Goal: Task Accomplishment & Management: Use online tool/utility

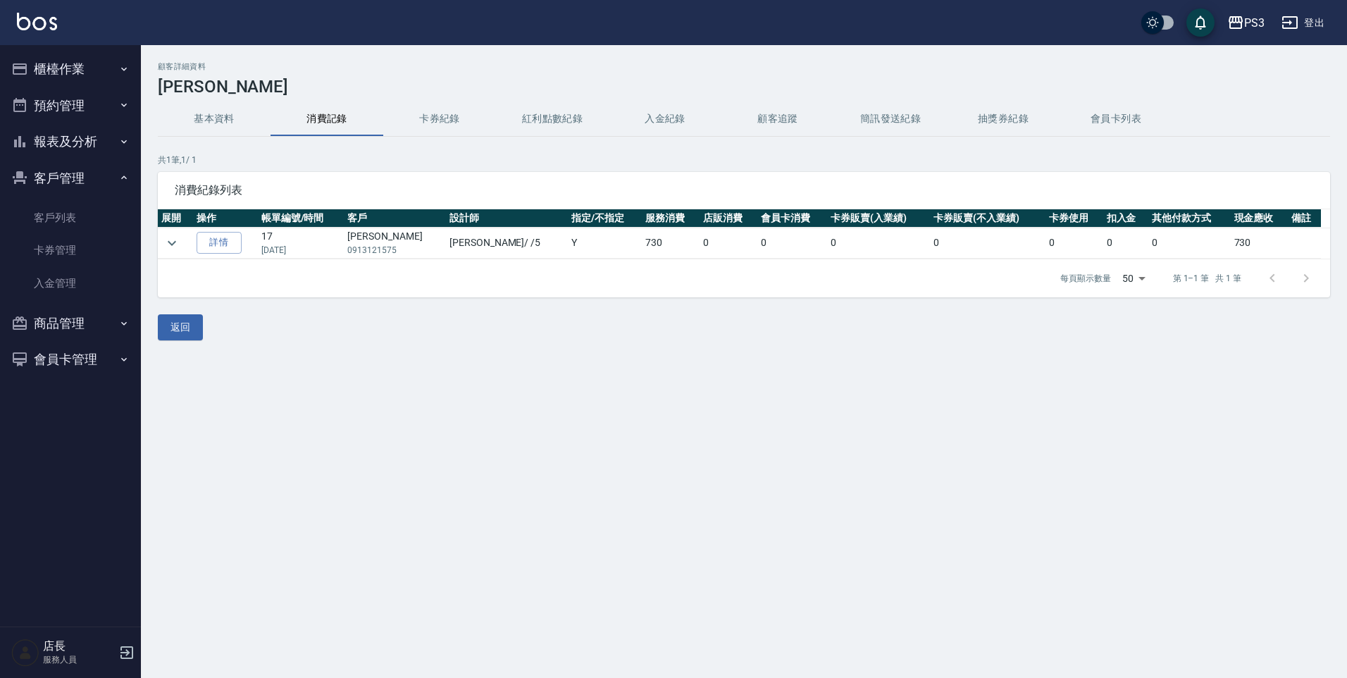
click at [879, 214] on th "卡券販賣(入業績)" at bounding box center [878, 218] width 103 height 18
drag, startPoint x: 872, startPoint y: 191, endPoint x: 885, endPoint y: 182, distance: 15.6
click at [884, 183] on div "消費紀錄列表" at bounding box center [744, 190] width 1173 height 37
drag, startPoint x: 885, startPoint y: 182, endPoint x: 883, endPoint y: 192, distance: 10.1
click at [887, 190] on div "消費紀錄列表" at bounding box center [744, 190] width 1173 height 37
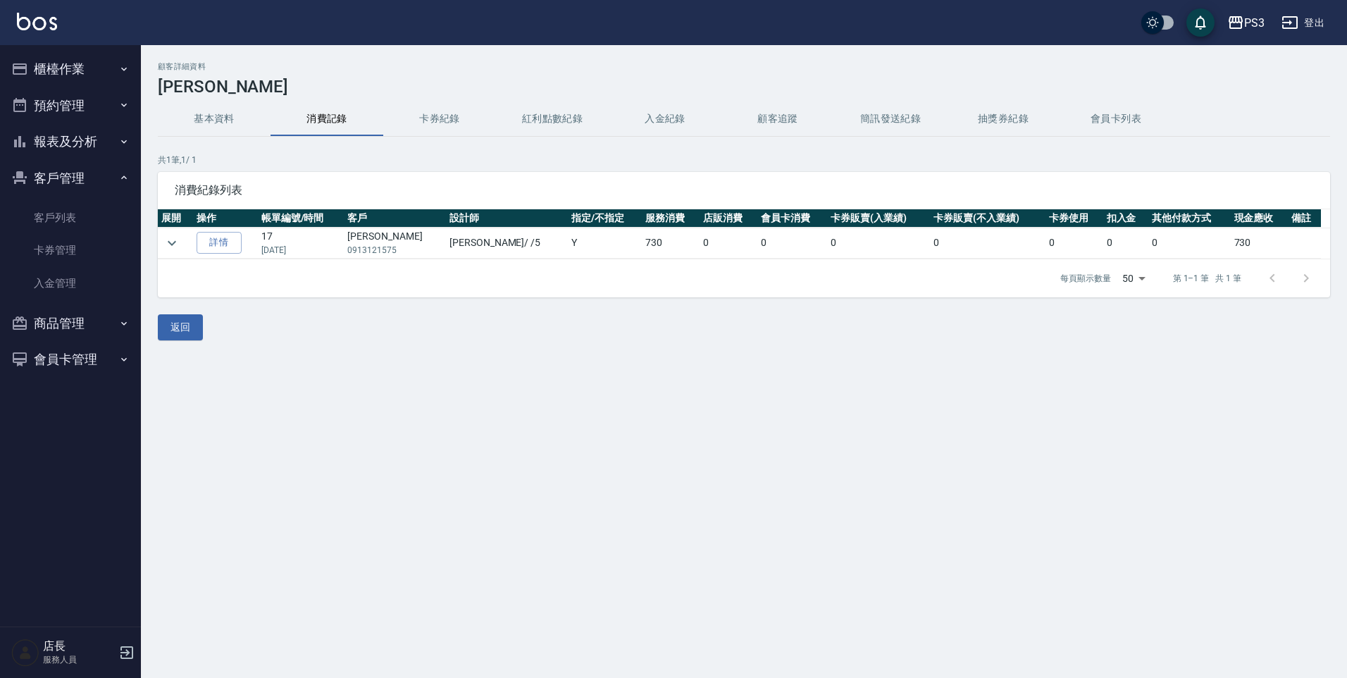
click at [885, 188] on span "消費紀錄列表" at bounding box center [744, 190] width 1139 height 14
click at [888, 180] on div "消費紀錄列表" at bounding box center [744, 190] width 1173 height 37
click at [851, 204] on div "消費紀錄列表" at bounding box center [744, 190] width 1173 height 37
click at [899, 199] on div "消費紀錄列表" at bounding box center [744, 190] width 1173 height 37
click at [231, 240] on link "詳情" at bounding box center [219, 243] width 45 height 22
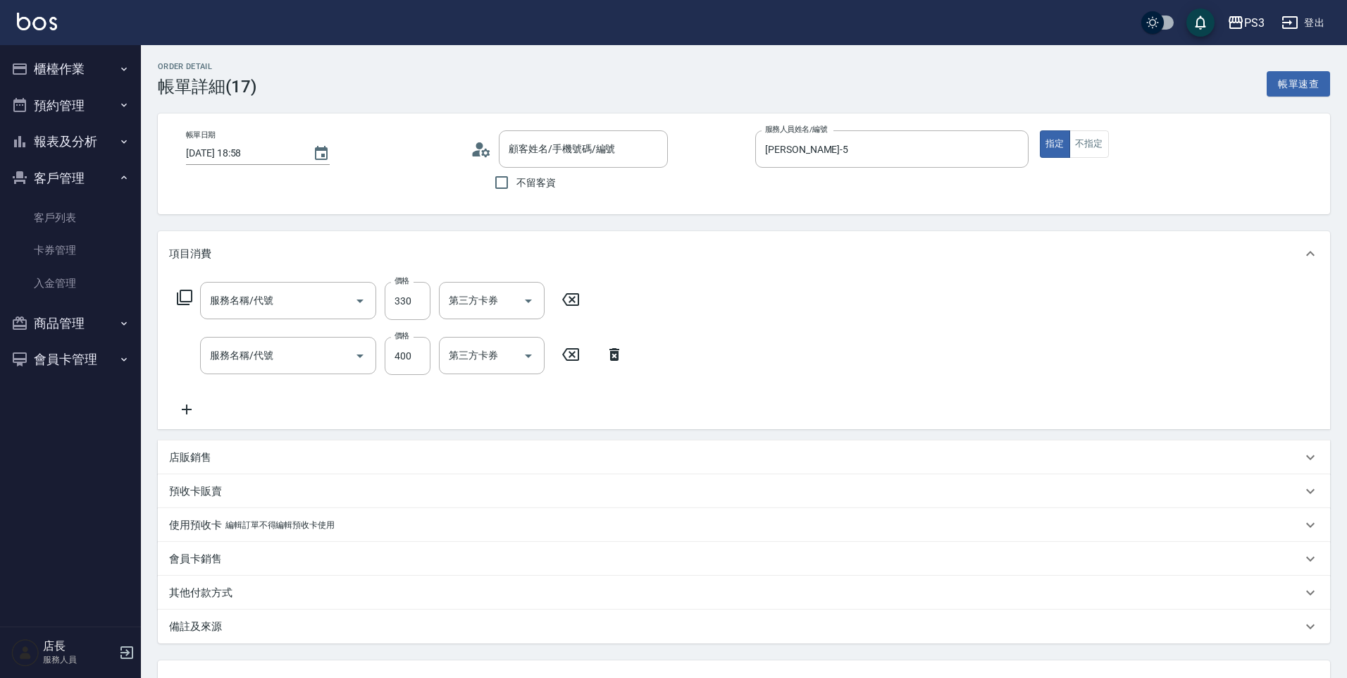
type input "[DATE] 18:58"
type input "[PERSON_NAME]-5"
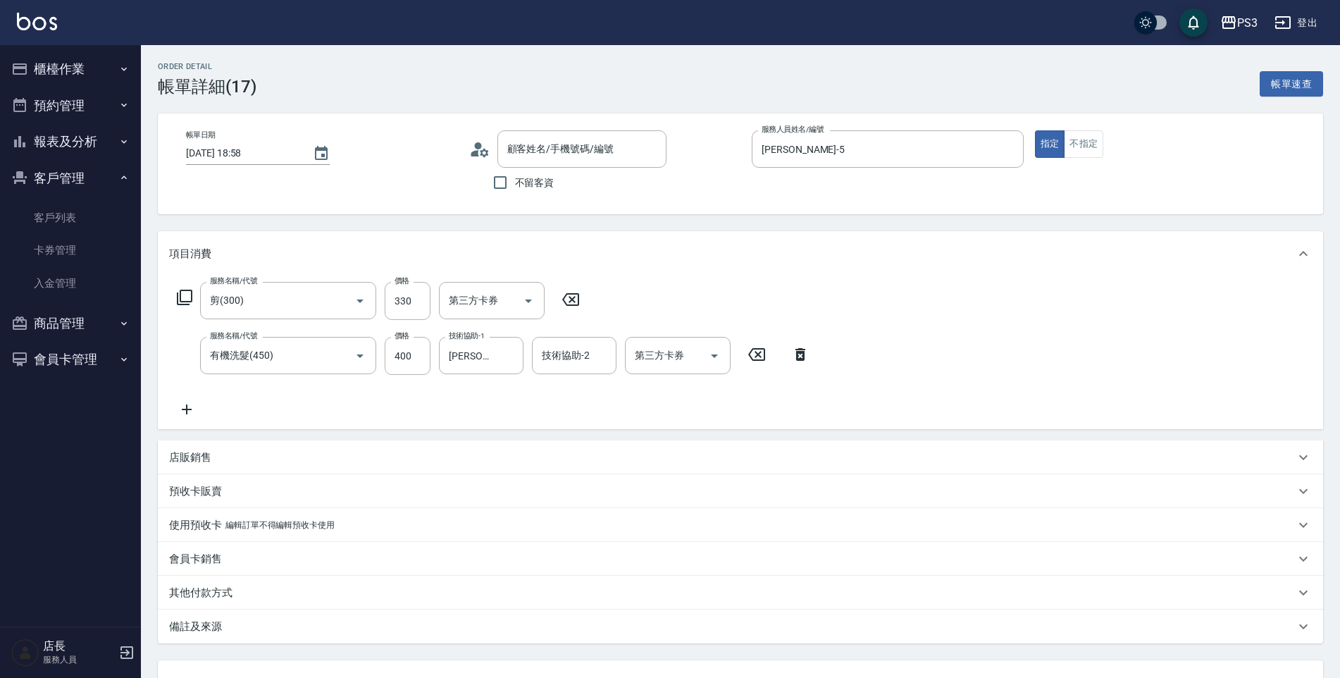
type input "剪(300)"
type input "有機洗髮(450)"
type input "[PERSON_NAME]/0913121575/T50135"
click at [42, 360] on button "會員卡管理" at bounding box center [71, 359] width 130 height 37
click at [61, 326] on button "商品管理" at bounding box center [71, 323] width 130 height 37
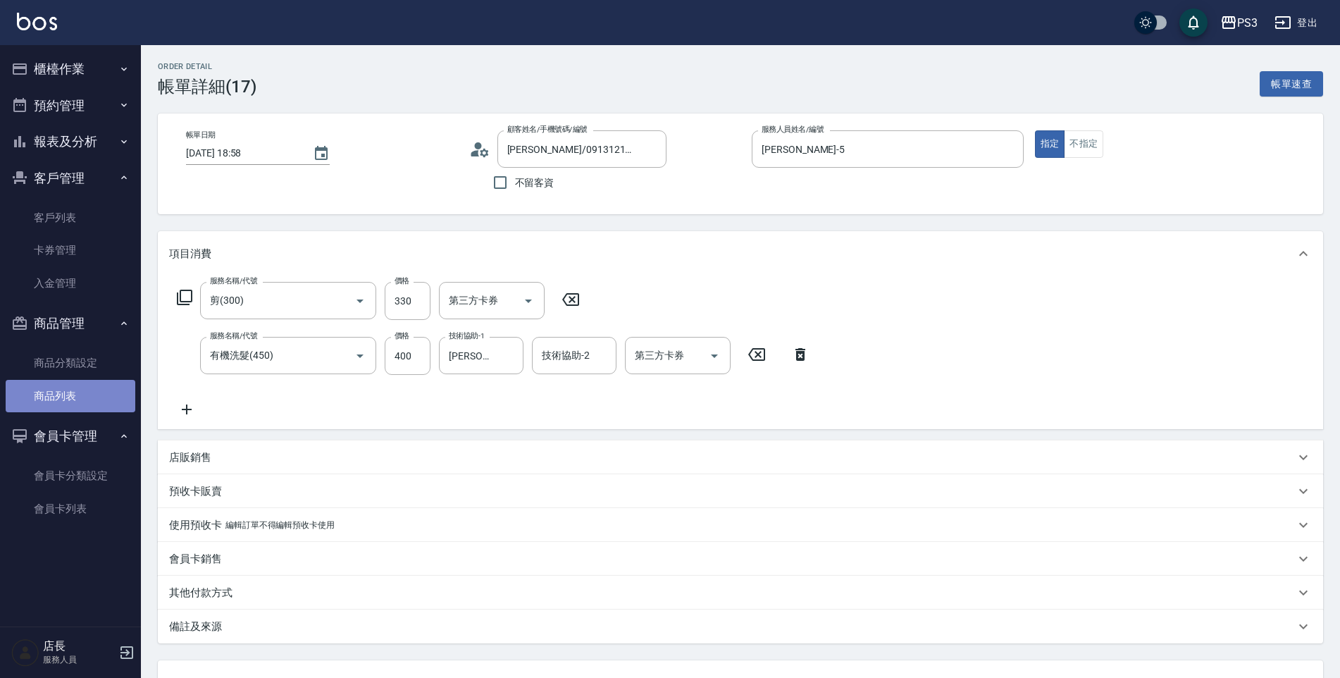
click at [42, 390] on link "商品列表" at bounding box center [71, 396] width 130 height 32
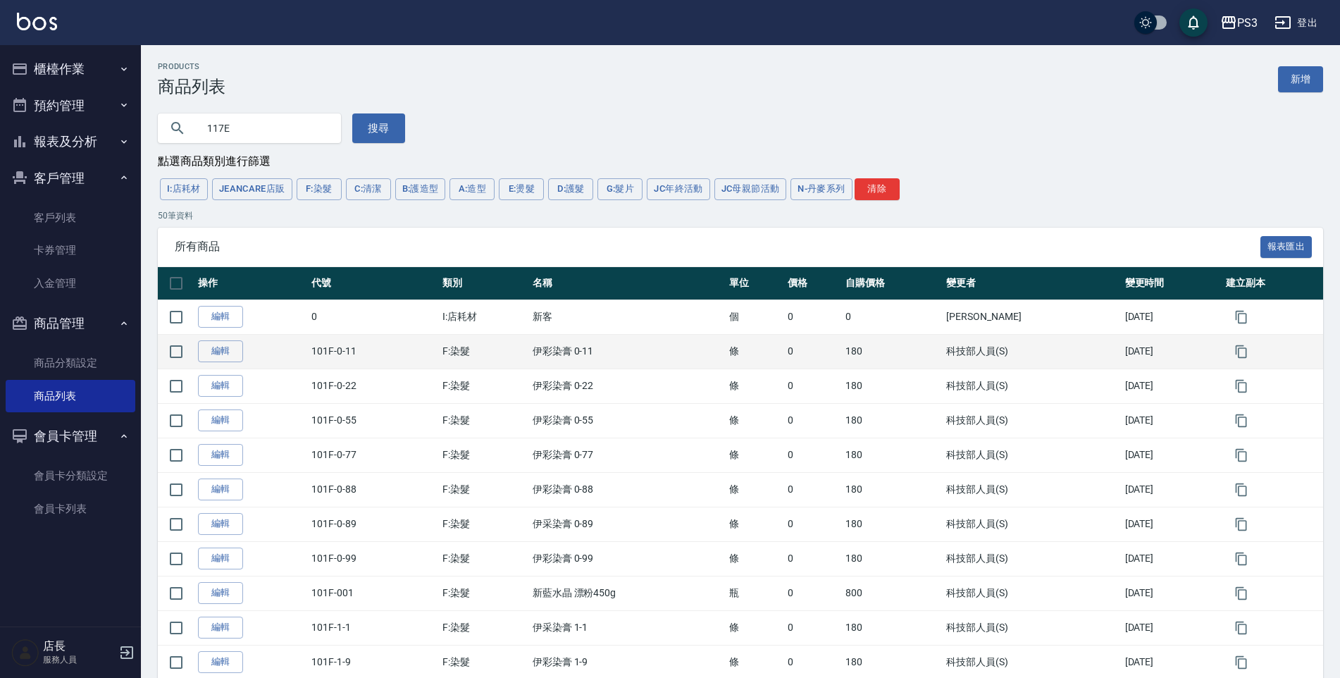
type input "117E"
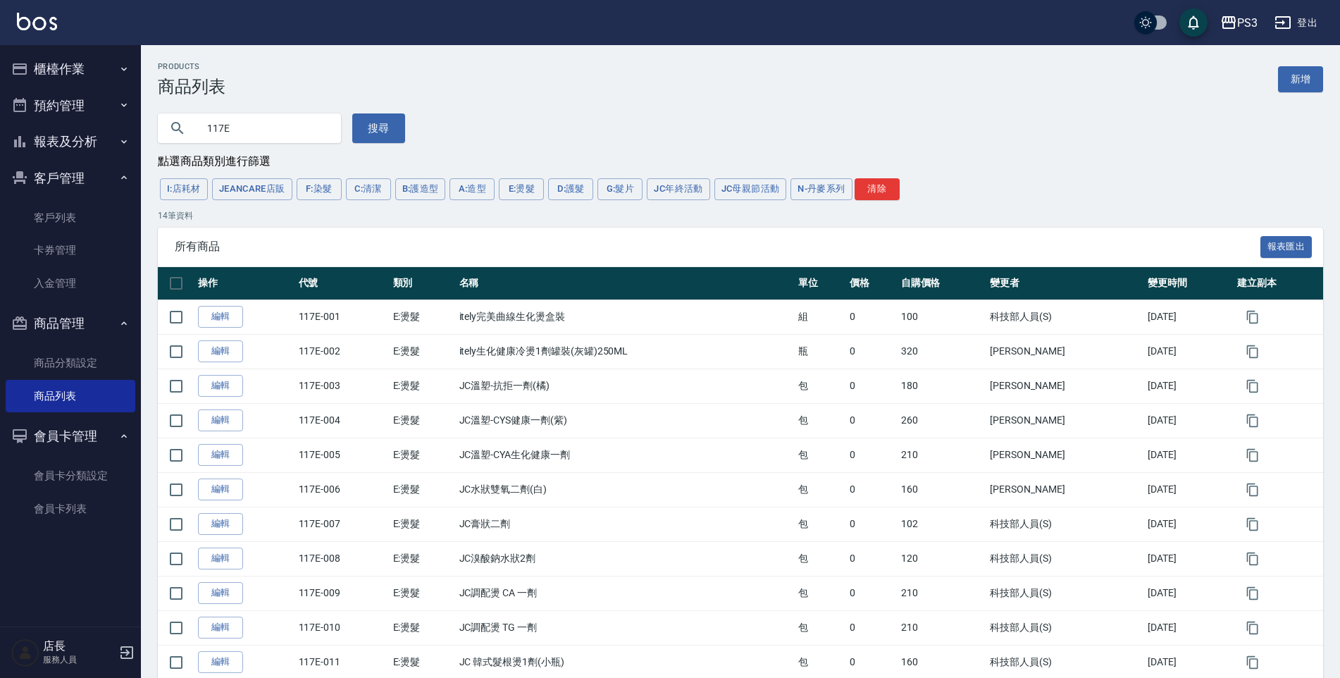
click at [402, 130] on div "117E 搜尋" at bounding box center [732, 120] width 1182 height 47
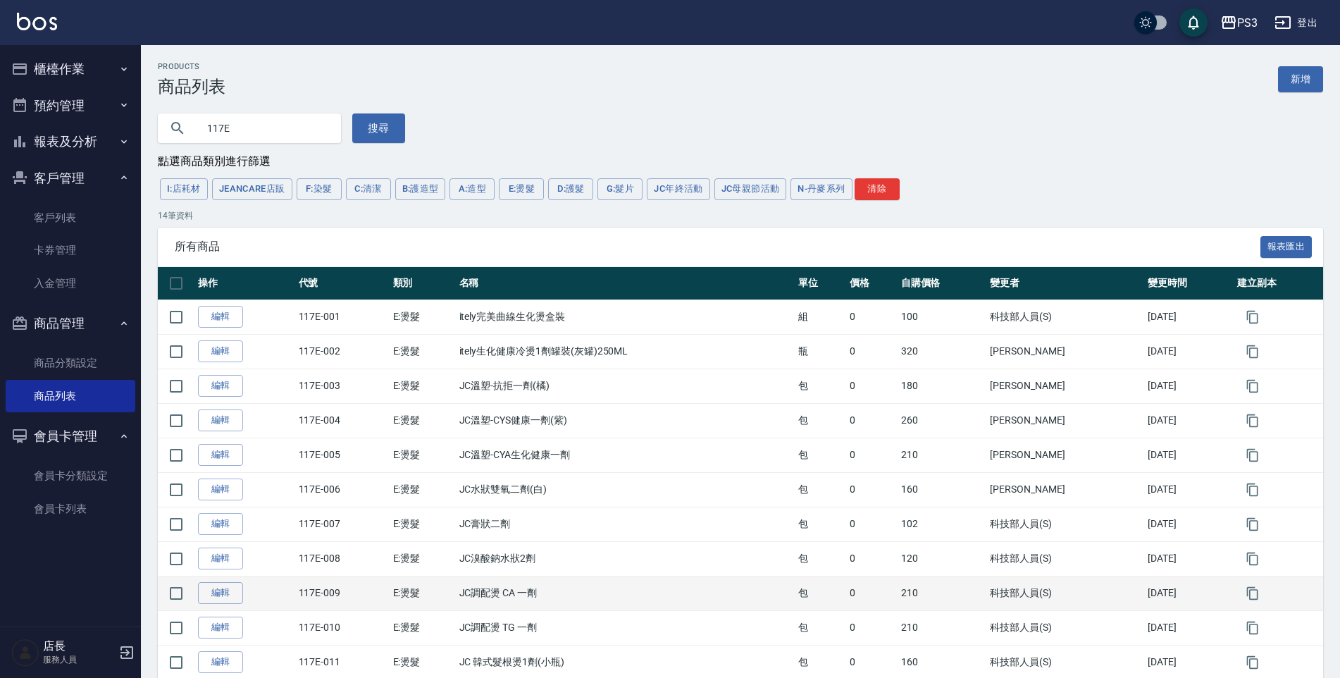
scroll to position [141, 0]
